Goal: Information Seeking & Learning: Learn about a topic

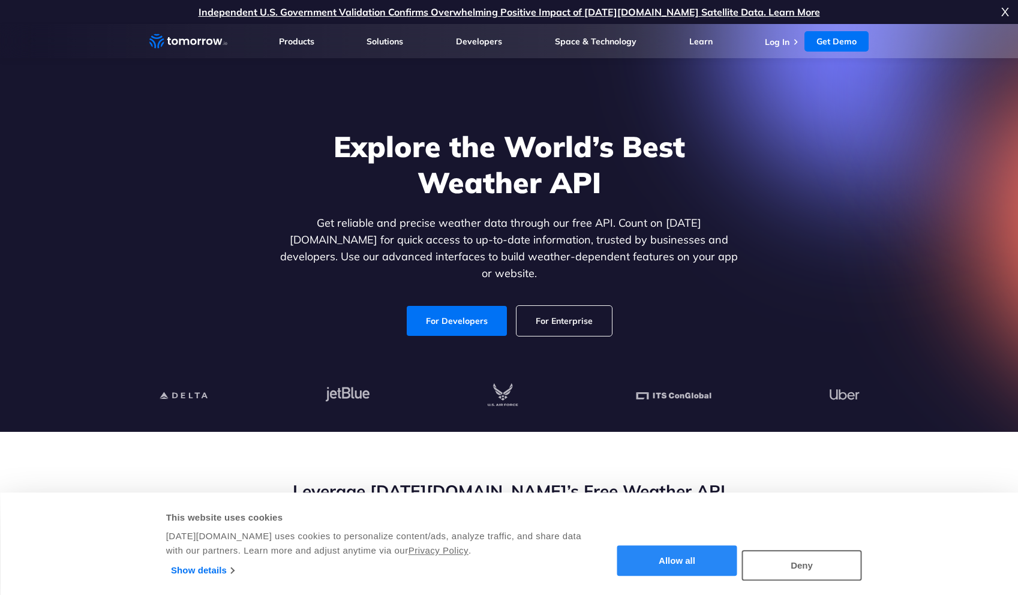
click at [696, 566] on button "Allow all" at bounding box center [677, 561] width 120 height 31
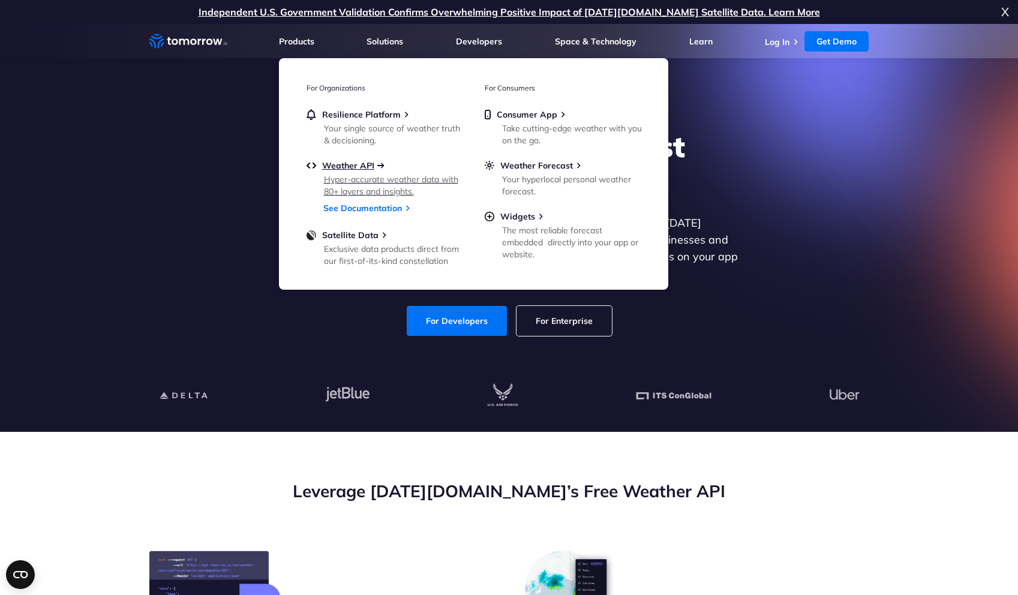
click at [373, 162] on span "Weather API" at bounding box center [348, 165] width 52 height 11
